Goal: Answer question/provide support

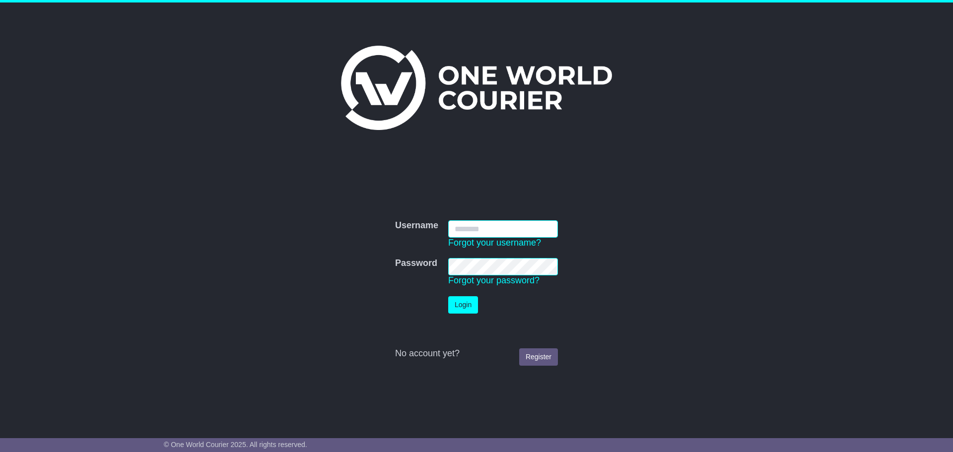
drag, startPoint x: 508, startPoint y: 237, endPoint x: 505, endPoint y: 231, distance: 6.7
click at [507, 235] on input "Username" at bounding box center [503, 228] width 110 height 17
click at [503, 230] on input "Username" at bounding box center [503, 228] width 110 height 17
type input "**********"
click at [466, 302] on button "Login" at bounding box center [463, 304] width 30 height 17
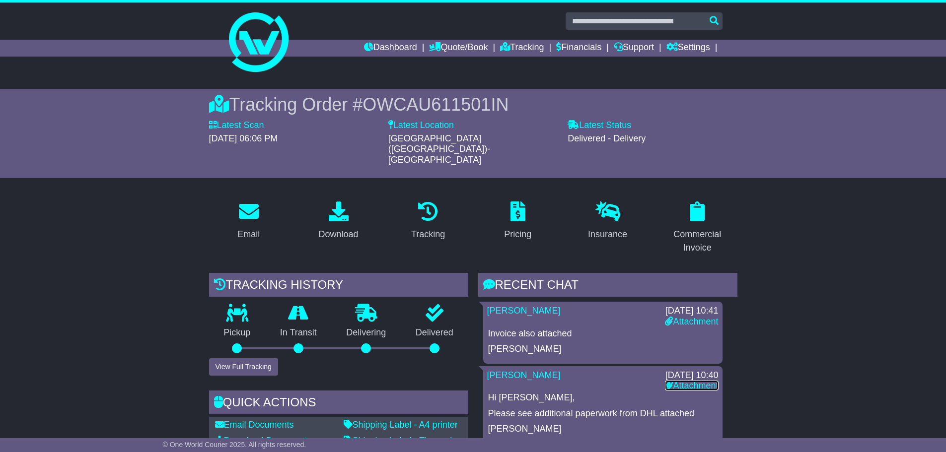
click at [679, 381] on link "Attachment" at bounding box center [691, 386] width 53 height 10
click at [685, 381] on link "Attachment" at bounding box center [691, 386] width 53 height 10
click at [678, 317] on link "Attachment" at bounding box center [691, 322] width 53 height 10
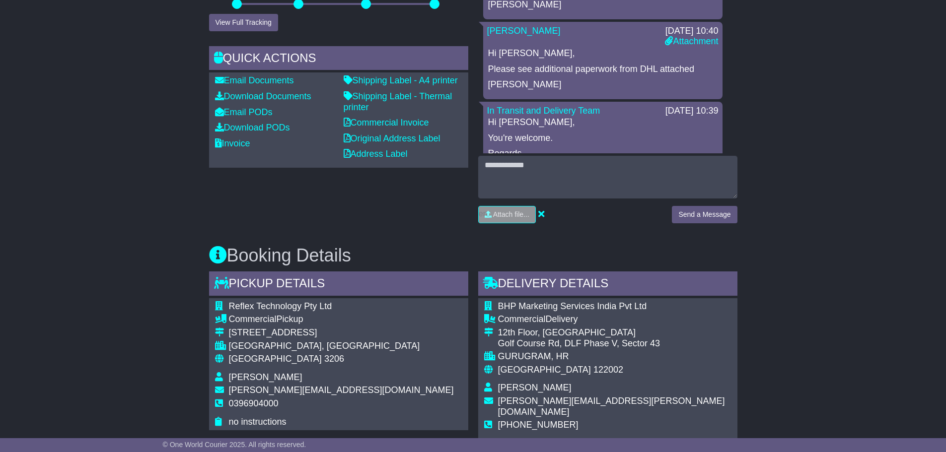
scroll to position [348, 0]
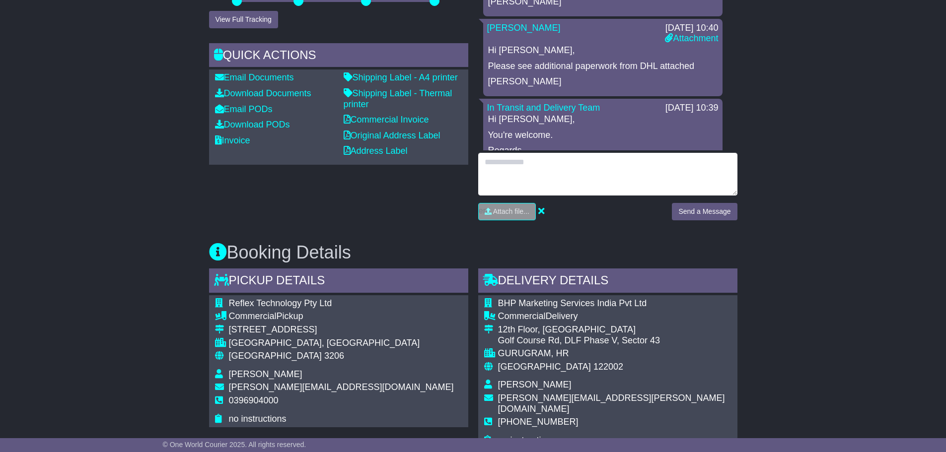
click at [591, 161] on textarea at bounding box center [607, 174] width 259 height 43
click at [574, 153] on textarea at bounding box center [607, 174] width 259 height 43
type textarea "**********"
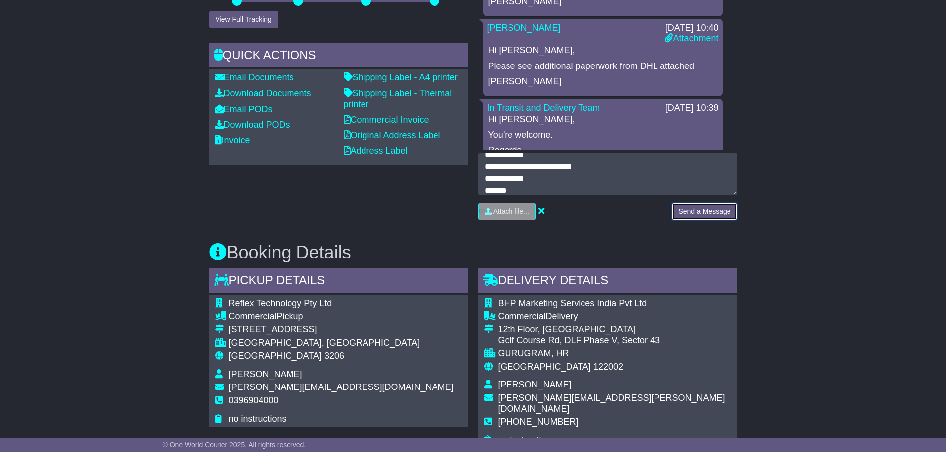
click at [684, 203] on button "Send a Message" at bounding box center [704, 211] width 65 height 17
